Goal: Entertainment & Leisure: Consume media (video, audio)

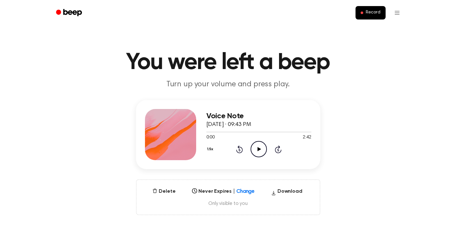
click at [262, 145] on icon "Play Audio" at bounding box center [258, 149] width 16 height 16
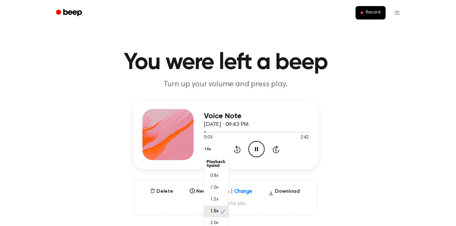
click at [211, 149] on button "1.5x" at bounding box center [208, 149] width 9 height 11
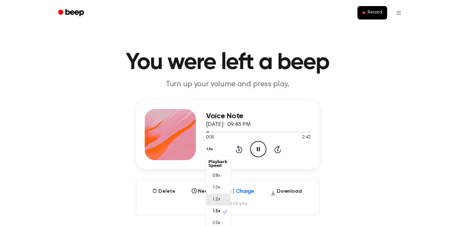
click at [219, 190] on span "1.0x" at bounding box center [217, 187] width 8 height 7
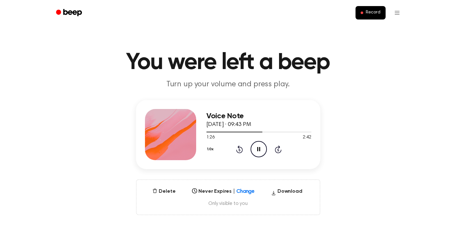
click at [261, 153] on icon "Pause Audio" at bounding box center [258, 149] width 16 height 16
